Goal: Complete application form

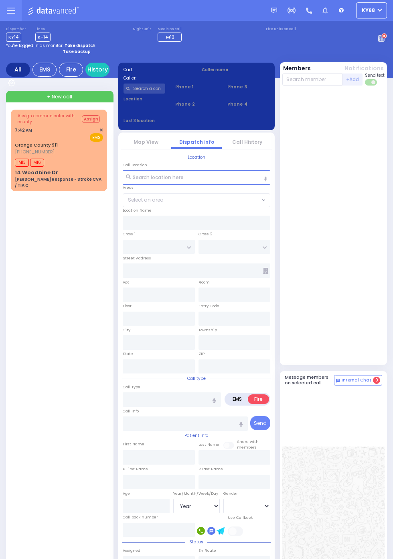
select select "Year"
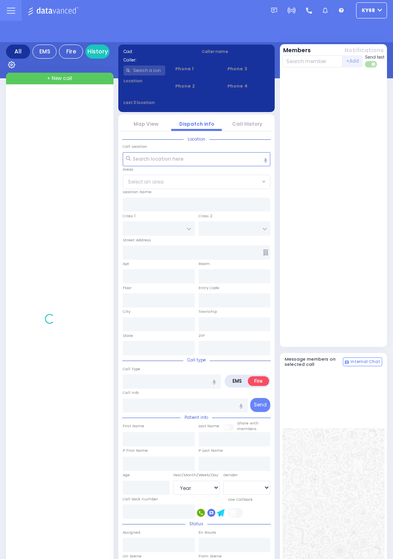
select select "Year"
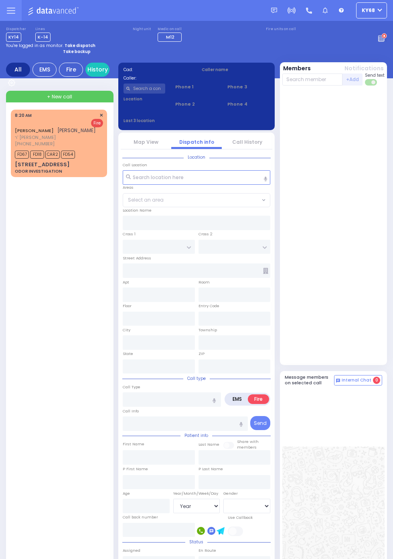
select select "Year"
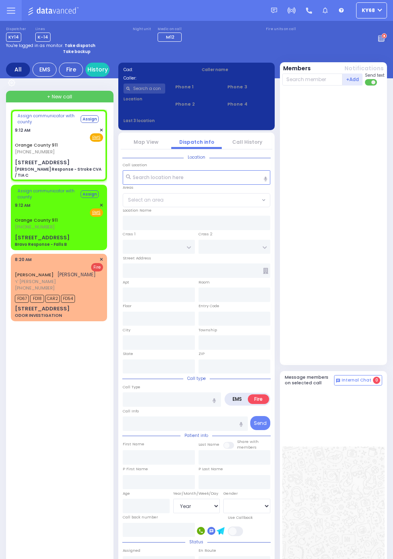
select select
type input "[PERSON_NAME] Response - Stroke CVA / TIA C"
radio input "true"
type input "Nature: : Charlie Response - Stroke CVA / TIA C Address: : 8 Ironwood Dr, 10930…"
select select
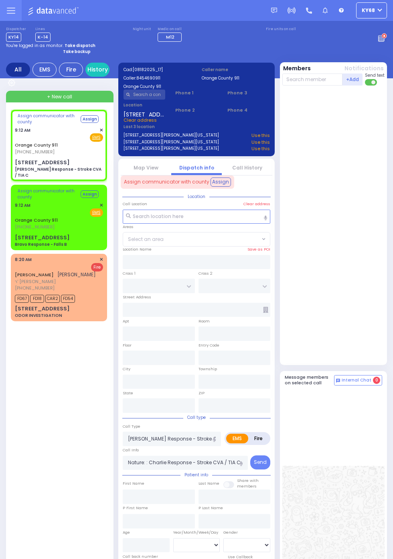
type input "[STREET_ADDRESS]"
type input "Monroe"
type input "New York"
type input "10930"
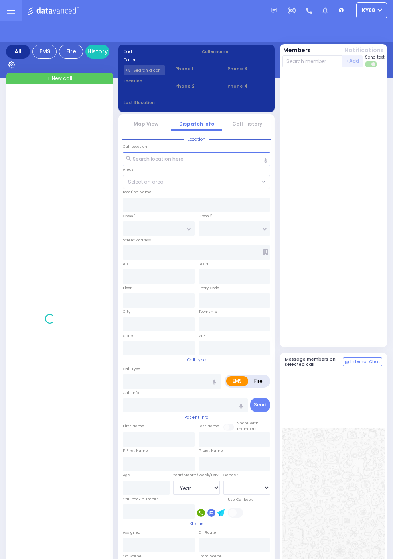
select select "Year"
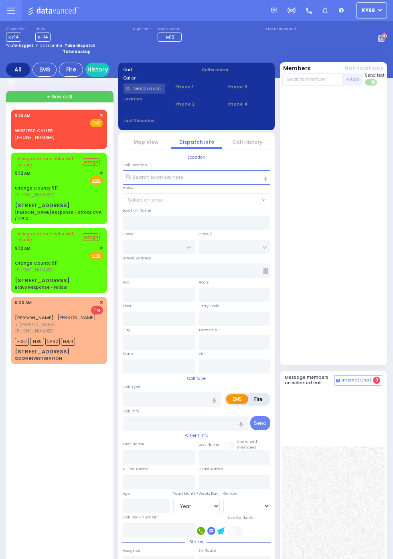
select select "Year"
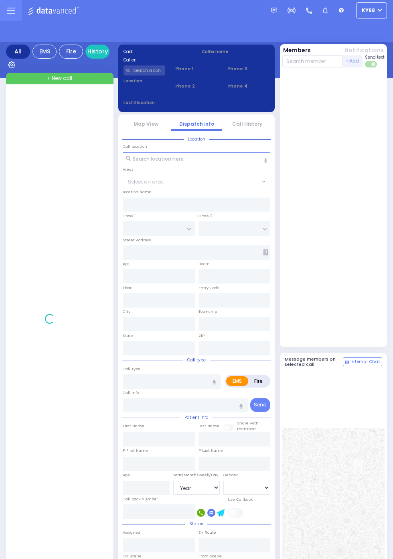
select select "Year"
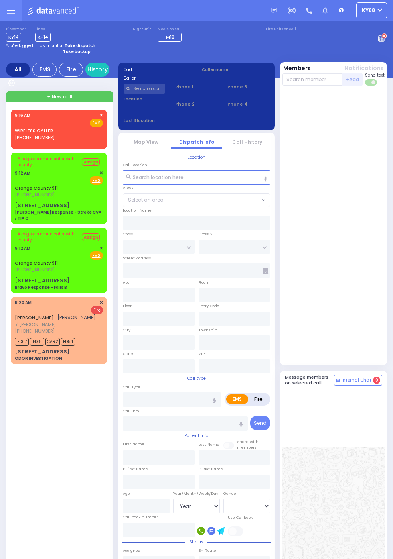
select select "Year"
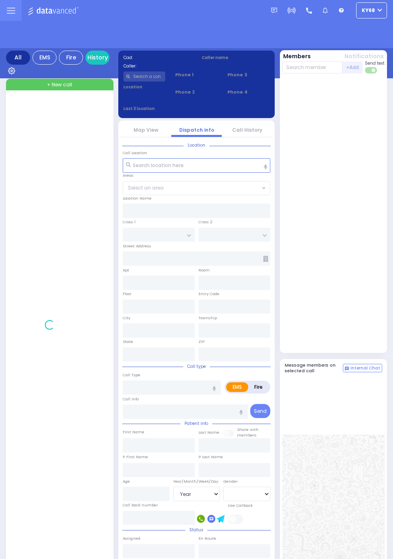
select select "Year"
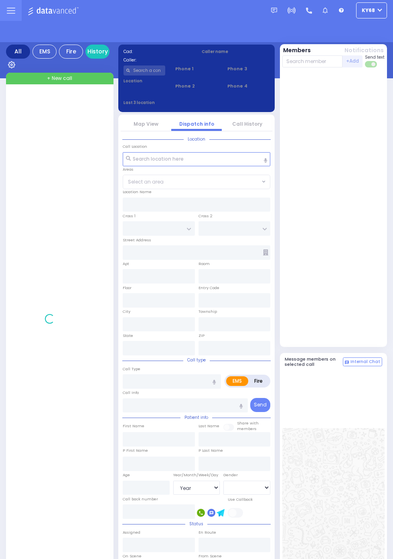
select select "Year"
